Goal: Information Seeking & Learning: Learn about a topic

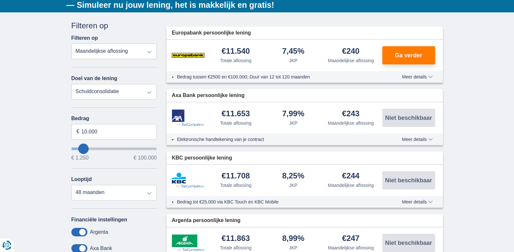
scroll to position [163, 0]
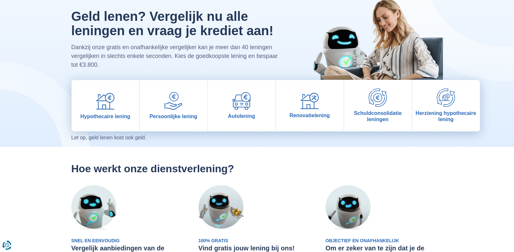
scroll to position [33, 0]
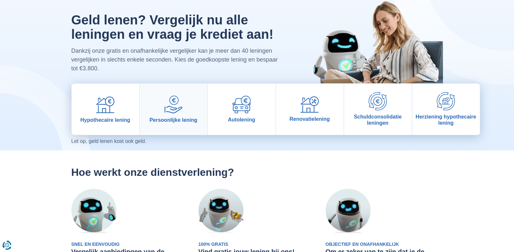
click at [162, 105] on link "Persoonlijke lening" at bounding box center [173, 109] width 67 height 51
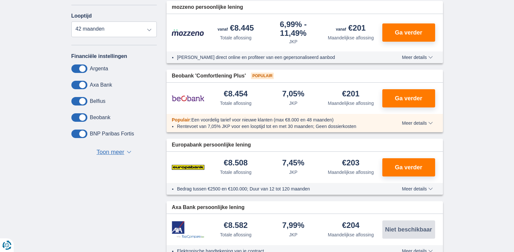
scroll to position [65, 0]
